Goal: Task Accomplishment & Management: Complete application form

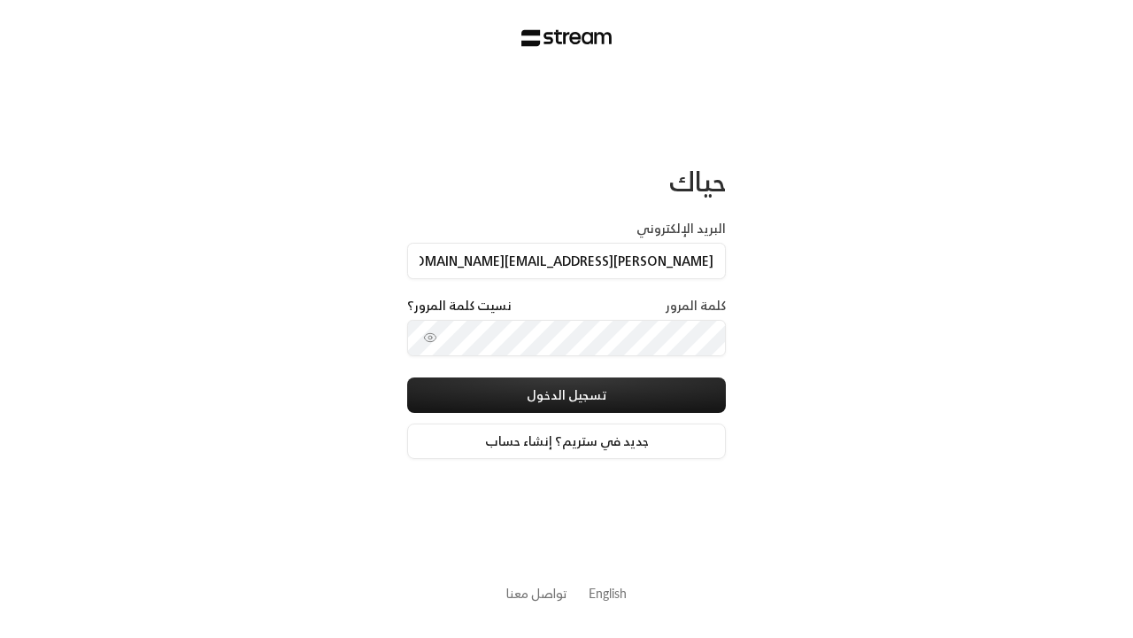
type input "[PERSON_NAME][EMAIL_ADDRESS][DOMAIN_NAME]"
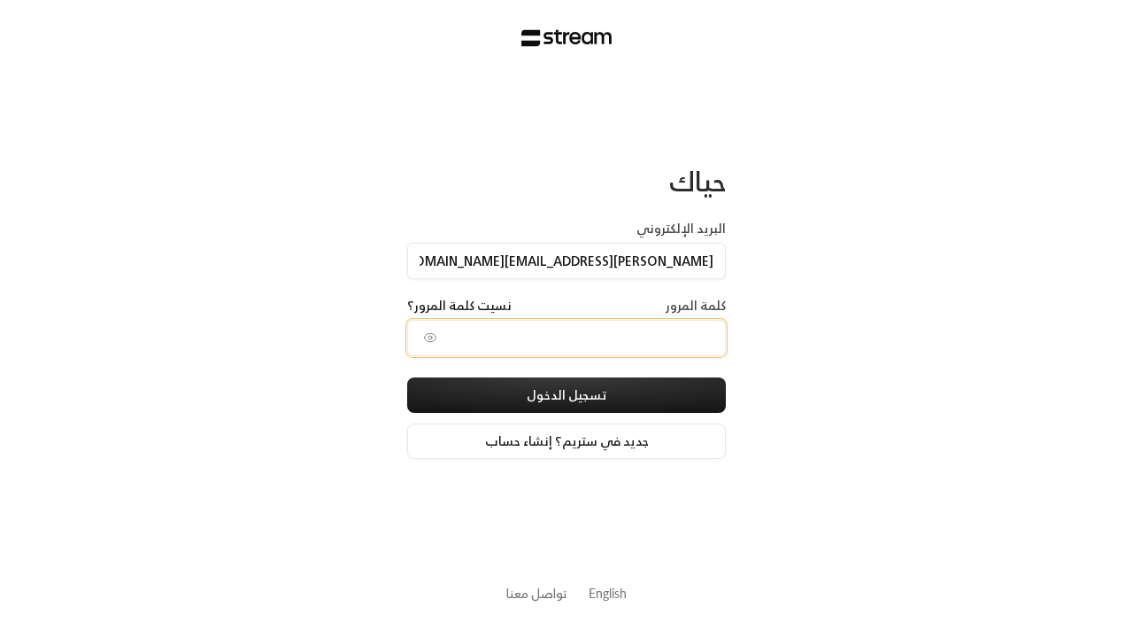
click at [407, 377] on button "تسجيل الدخول" at bounding box center [566, 394] width 319 height 35
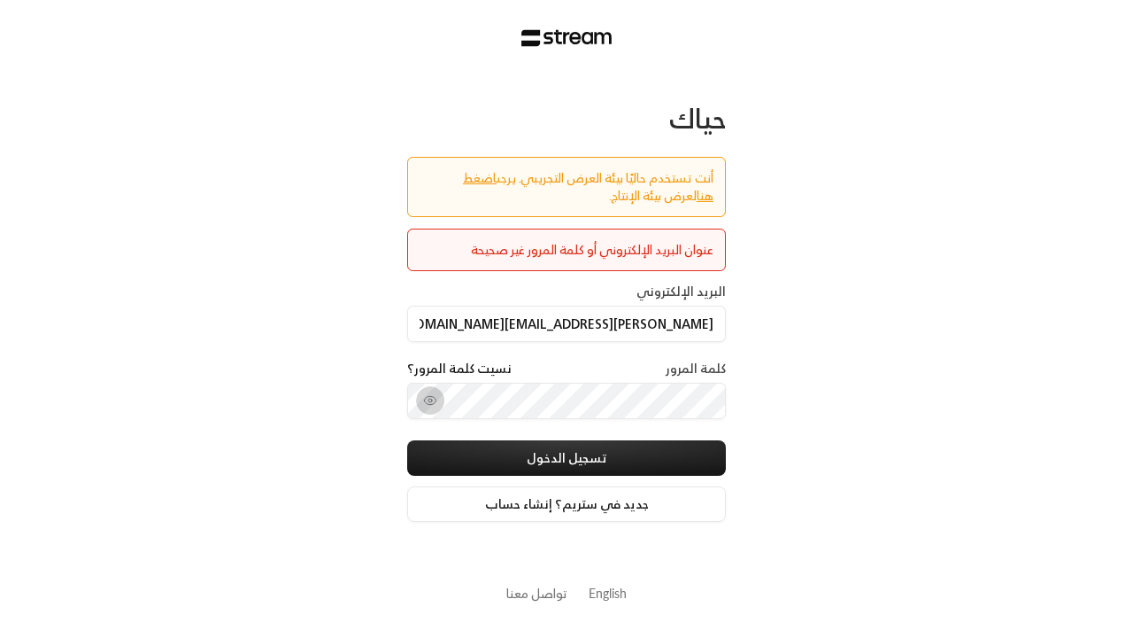
click at [432, 396] on icon "toggle password visibility" at bounding box center [430, 400] width 14 height 14
click at [654, 333] on input "[PERSON_NAME][EMAIL_ADDRESS][DOMAIN_NAME]" at bounding box center [566, 323] width 319 height 36
click at [407, 440] on button "تسجيل الدخول" at bounding box center [566, 457] width 319 height 35
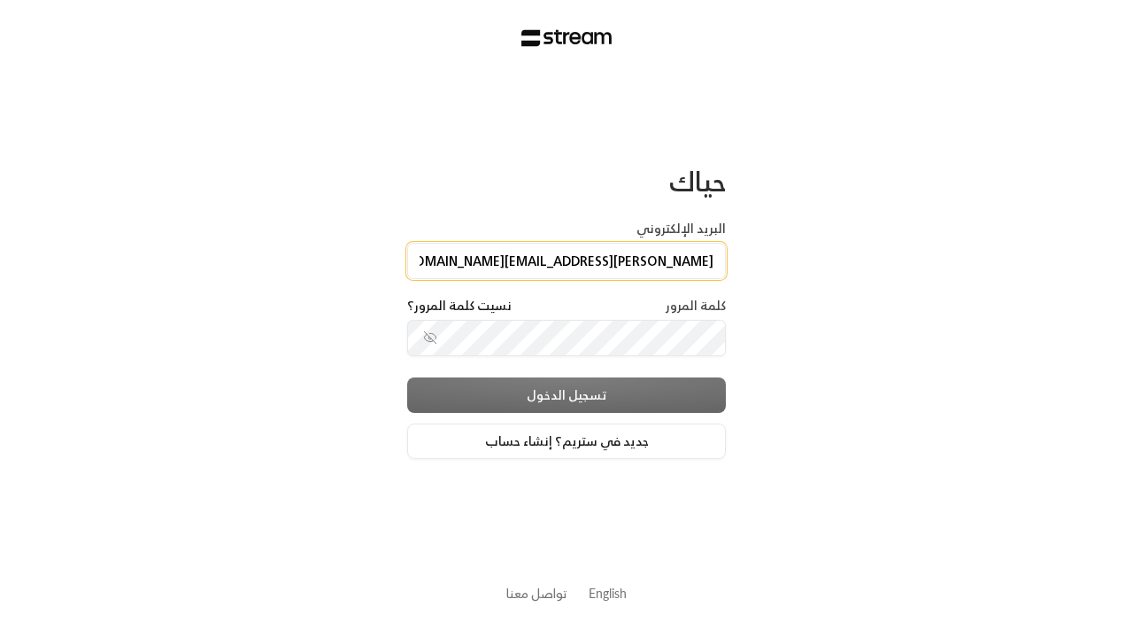
drag, startPoint x: 654, startPoint y: 333, endPoint x: 658, endPoint y: 302, distance: 31.2
click at [658, 302] on div "البريد الإلكتروني khalid@streampay.sa كلمة المرور نسيت كلمة المرور؟ تسجيل الدخو…" at bounding box center [566, 339] width 319 height 239
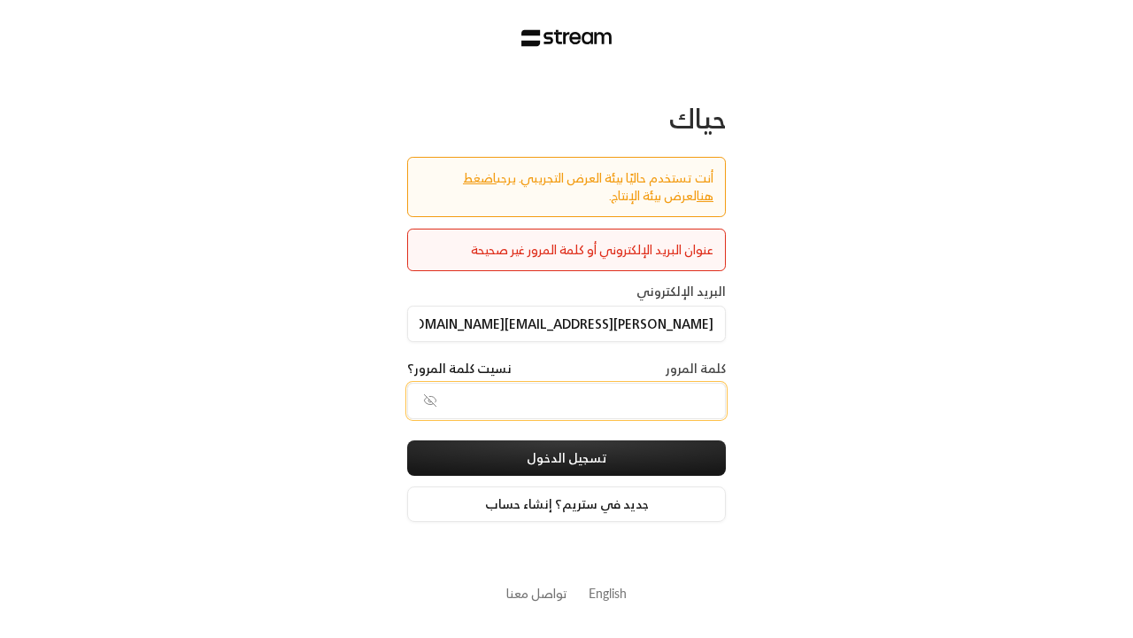
click at [407, 440] on button "تسجيل الدخول" at bounding box center [566, 457] width 319 height 35
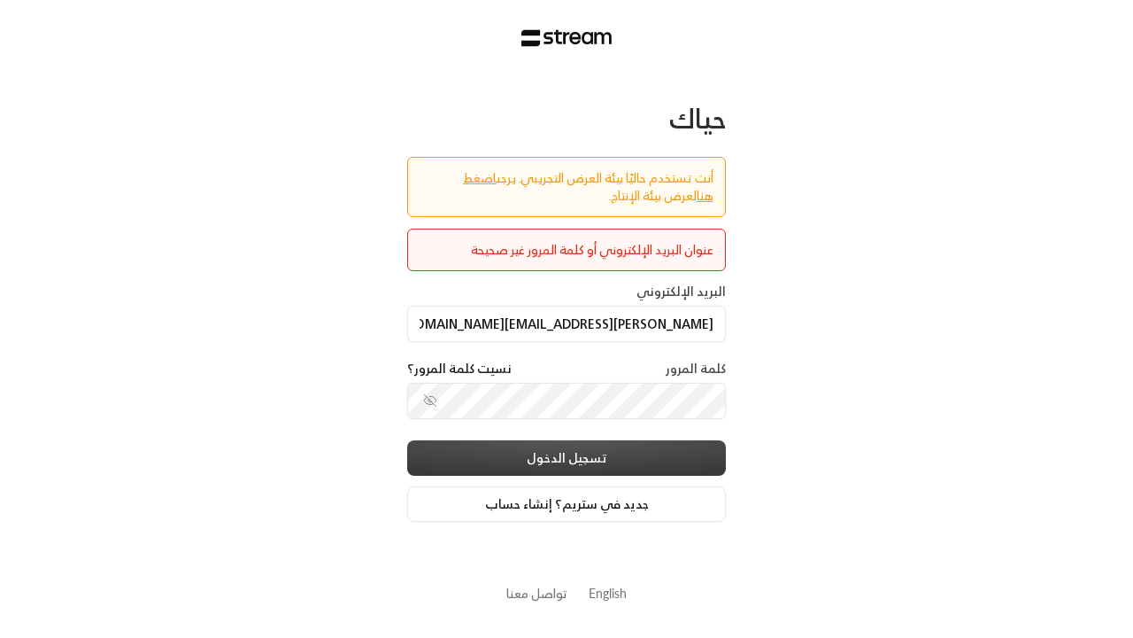
click at [657, 446] on button "تسجيل الدخول" at bounding box center [566, 457] width 319 height 35
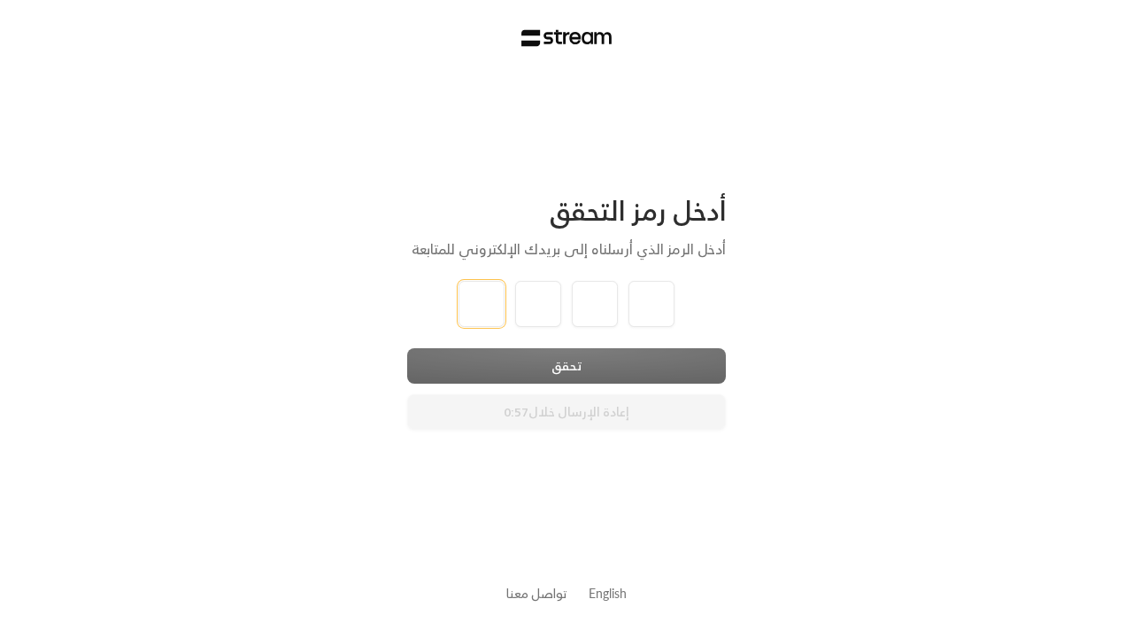
type input "1"
type input "2"
type input "3"
type input "4"
click at [605, 364] on div "تحقق إعادة الإرسال خلال 0:53" at bounding box center [566, 388] width 319 height 81
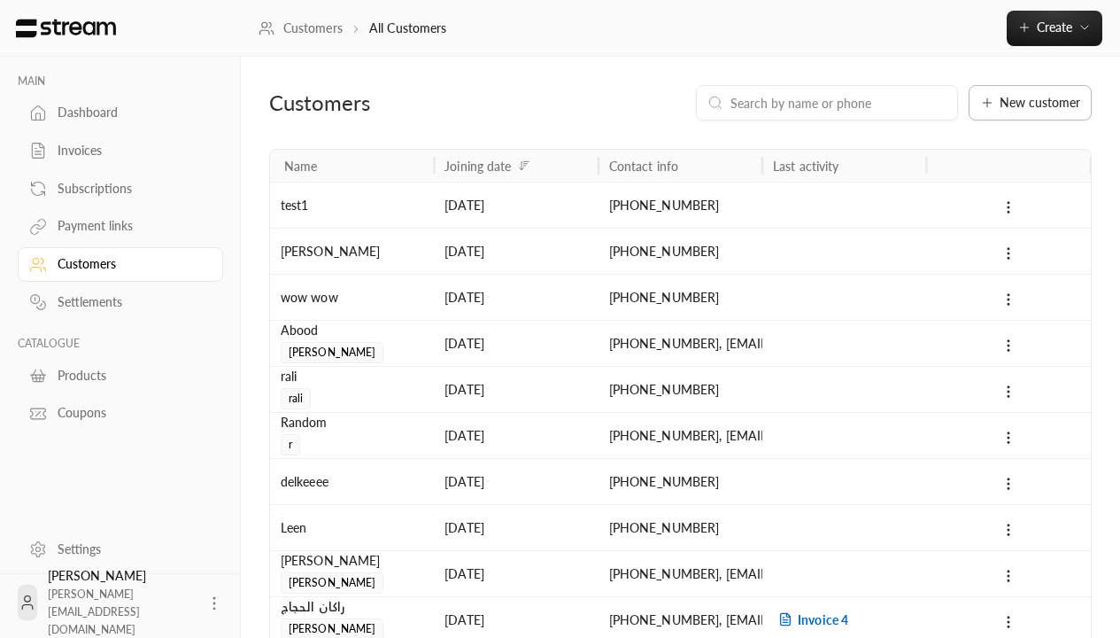
click at [1031, 103] on span "New customer" at bounding box center [1040, 103] width 81 height 12
